Goal: Information Seeking & Learning: Learn about a topic

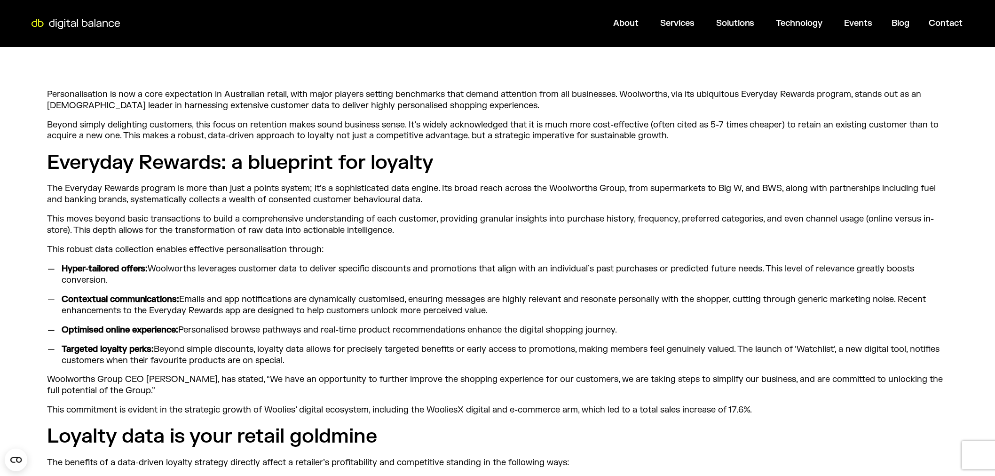
scroll to position [313, 0]
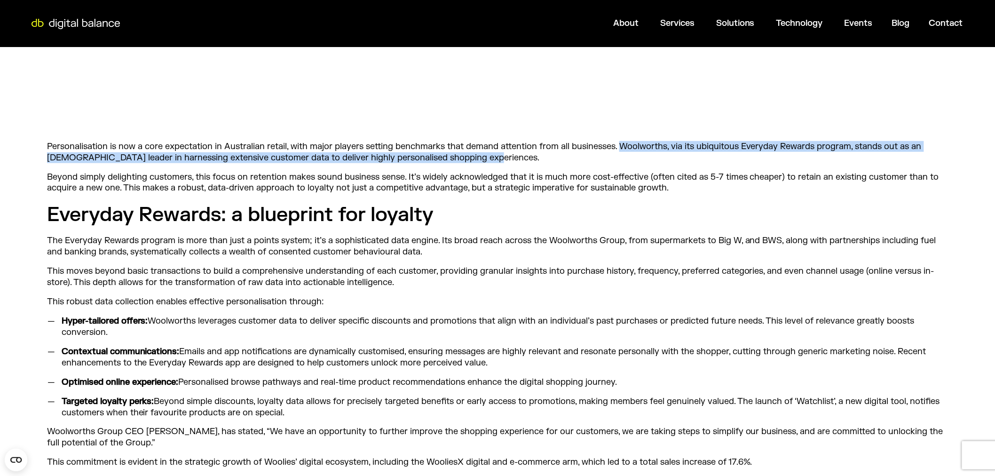
drag, startPoint x: 621, startPoint y: 146, endPoint x: 477, endPoint y: 154, distance: 144.1
click at [477, 154] on p "Personalisation is now a core expectation in Australian retail, with major play…" at bounding box center [497, 152] width 901 height 22
copy p "Woolworths, via its ubiquitous Everyday Rewards program, stands out as an [DEMO…"
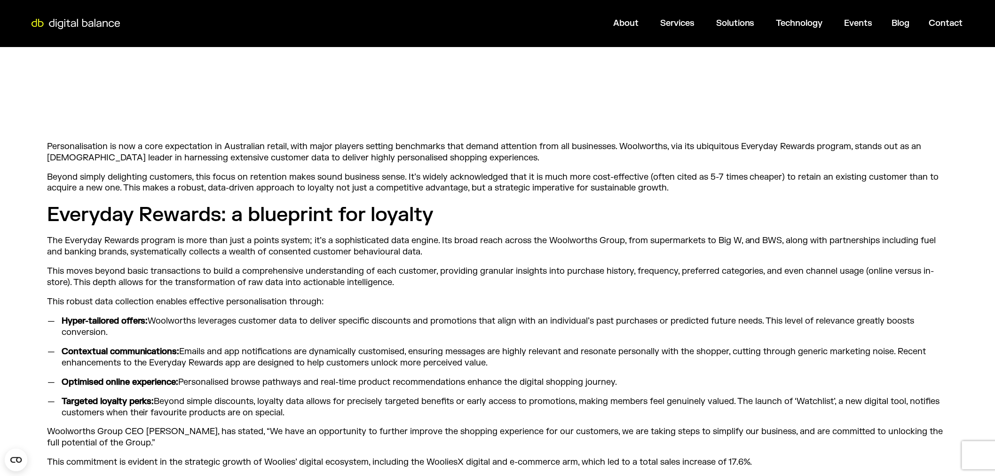
click at [143, 173] on p "Beyond simply delighting customers, this focus on retention makes sound busines…" at bounding box center [497, 183] width 901 height 22
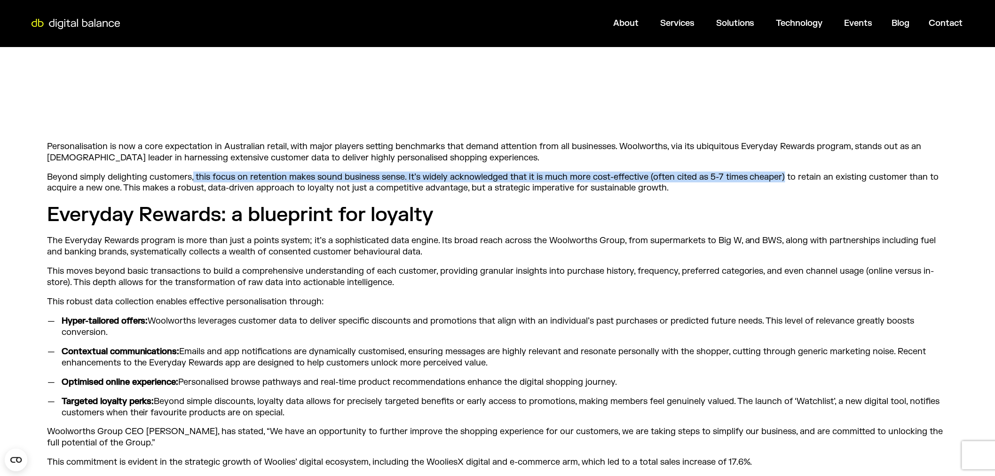
drag, startPoint x: 193, startPoint y: 175, endPoint x: 787, endPoint y: 174, distance: 593.2
click at [787, 174] on p "Beyond simply delighting customers, this focus on retention makes sound busines…" at bounding box center [497, 183] width 901 height 22
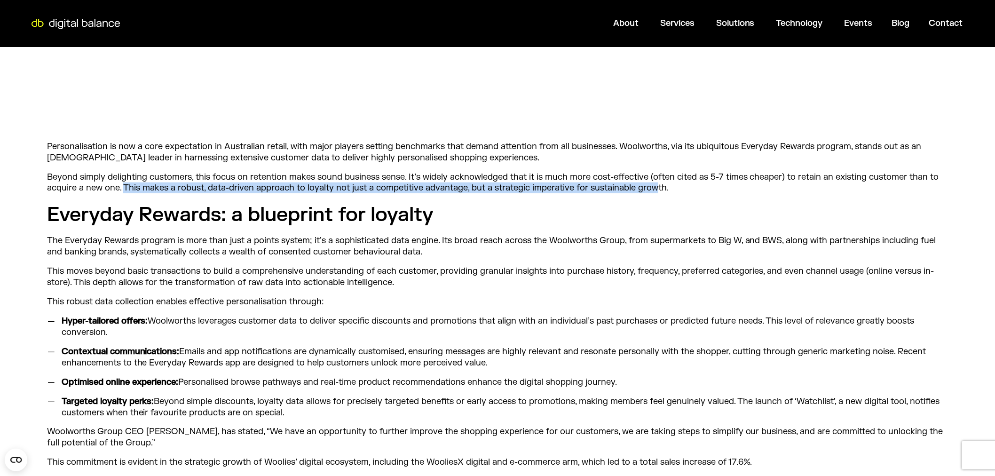
drag, startPoint x: 125, startPoint y: 183, endPoint x: 655, endPoint y: 189, distance: 529.7
click at [655, 189] on p "Beyond simply delighting customers, this focus on retention makes sound busines…" at bounding box center [497, 183] width 901 height 22
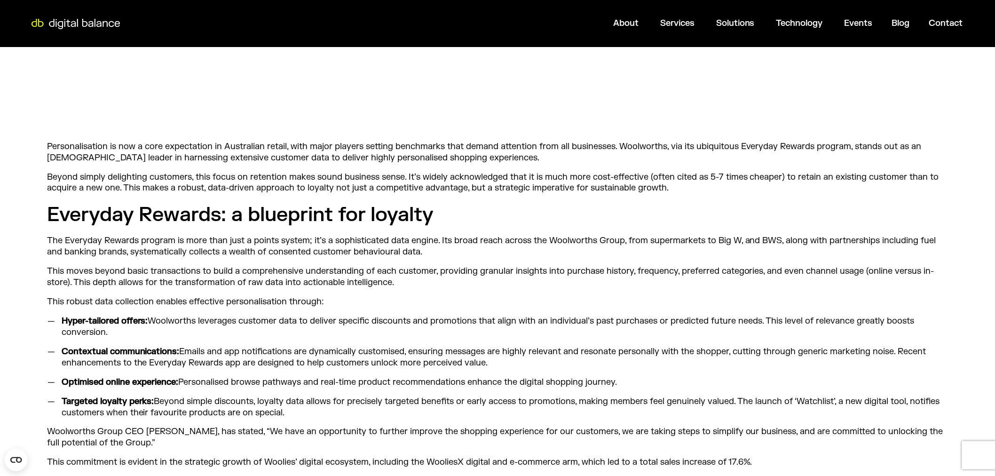
click at [120, 251] on p "The Everyday Rewards program is more than just a points system; it’s a sophisti…" at bounding box center [497, 246] width 901 height 22
drag, startPoint x: 66, startPoint y: 238, endPoint x: 314, endPoint y: 242, distance: 248.4
click at [314, 242] on p "The Everyday Rewards program is more than just a points system; it’s a sophisti…" at bounding box center [497, 246] width 901 height 22
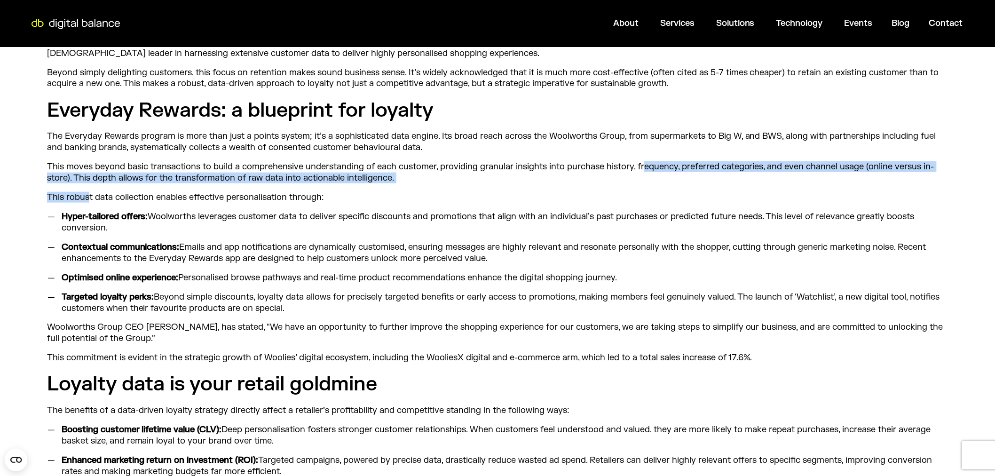
drag, startPoint x: 644, startPoint y: 165, endPoint x: 125, endPoint y: 209, distance: 521.7
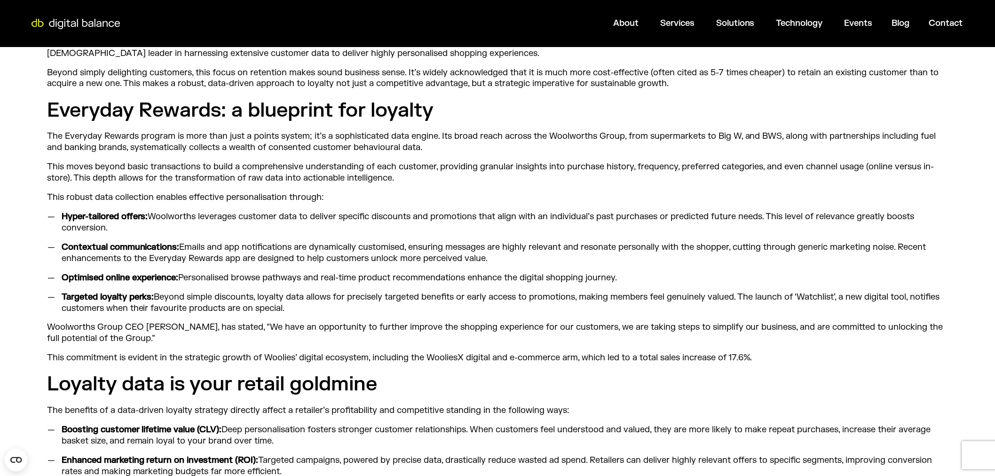
click at [133, 214] on strong "Hyper-tailored offers:" at bounding box center [105, 216] width 87 height 11
drag, startPoint x: 95, startPoint y: 215, endPoint x: 146, endPoint y: 215, distance: 50.8
click at [146, 215] on strong "Hyper-tailored offers:" at bounding box center [105, 216] width 87 height 11
copy strong "Hyper-tailored offers"
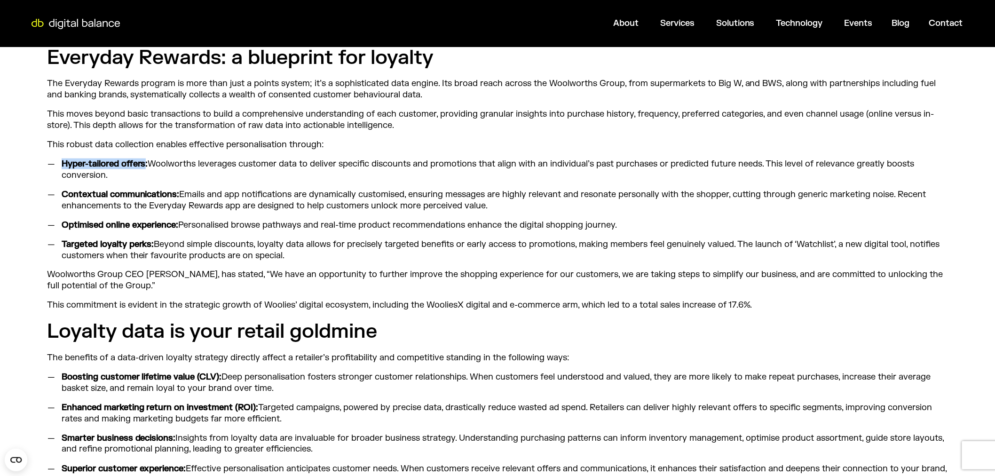
scroll to position [523, 0]
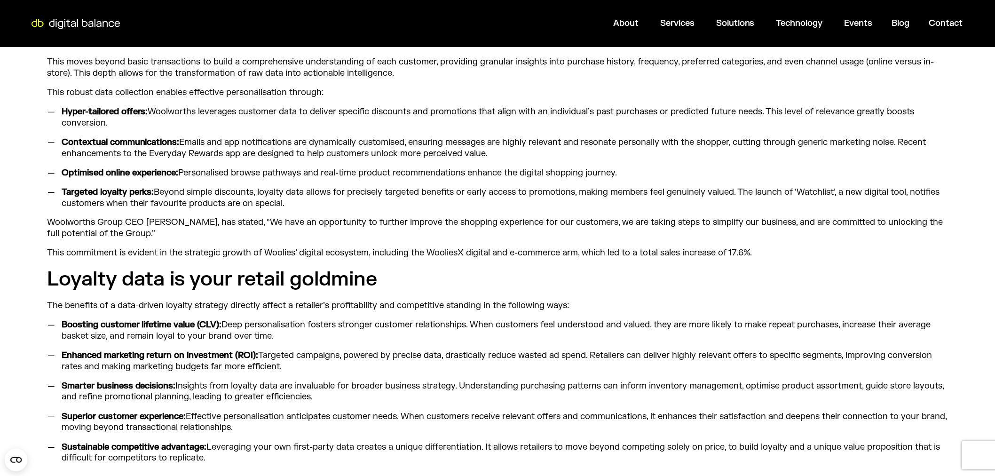
click at [88, 304] on p "The benefits of a data-driven loyalty strategy directly affect a retailer’s pro…" at bounding box center [497, 306] width 901 height 11
click at [69, 326] on strong "Boosting customer lifetime value (CLV):" at bounding box center [142, 325] width 160 height 11
drag, startPoint x: 61, startPoint y: 324, endPoint x: 220, endPoint y: 327, distance: 159.0
click at [220, 327] on li "Boosting customer lifetime value (CLV): Deep personalisation fosters stronger c…" at bounding box center [502, 331] width 891 height 22
copy strong "Boosting customer lifetime value (CLV)"
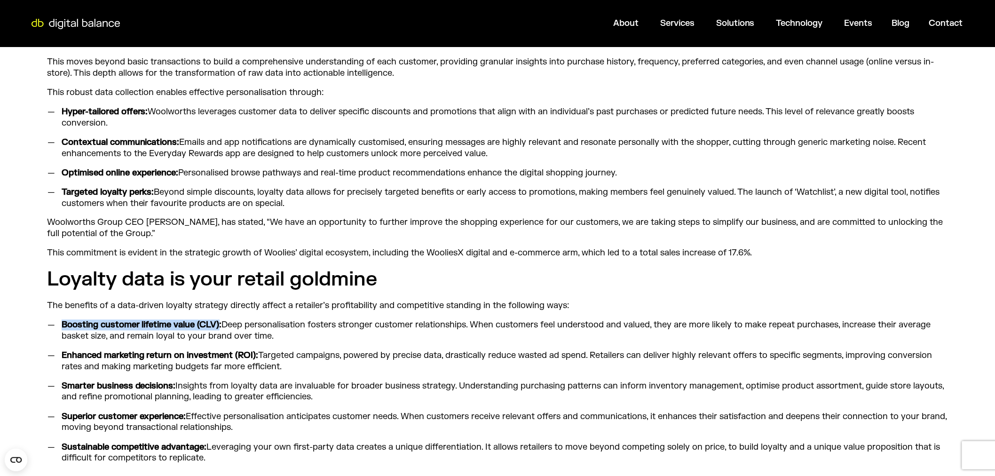
scroll to position [627, 0]
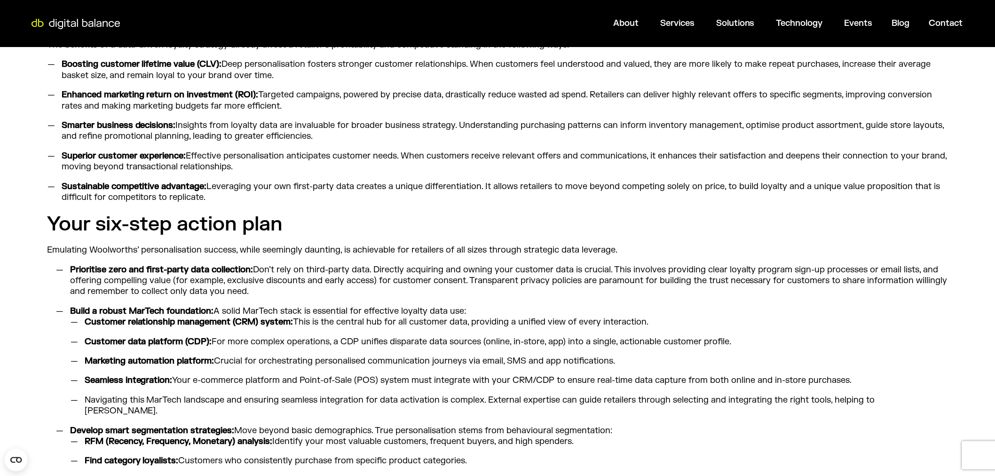
click at [318, 243] on div "Personalisation is now a core expectation in Australian retail, with major play…" at bounding box center [497, 207] width 901 height 1073
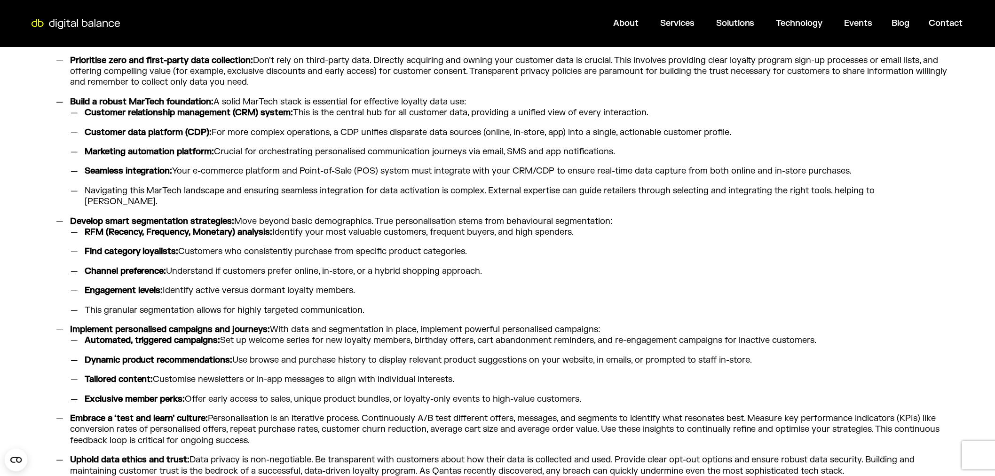
scroll to position [1097, 0]
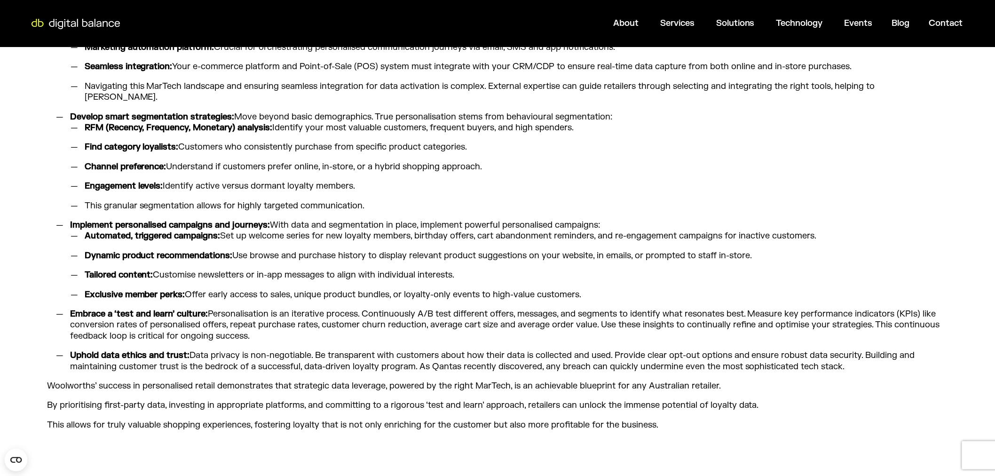
click at [341, 250] on li "Dynamic product recommendations: Use browse and purchase history to display rel…" at bounding box center [514, 255] width 868 height 11
